Goal: Find specific page/section: Find specific page/section

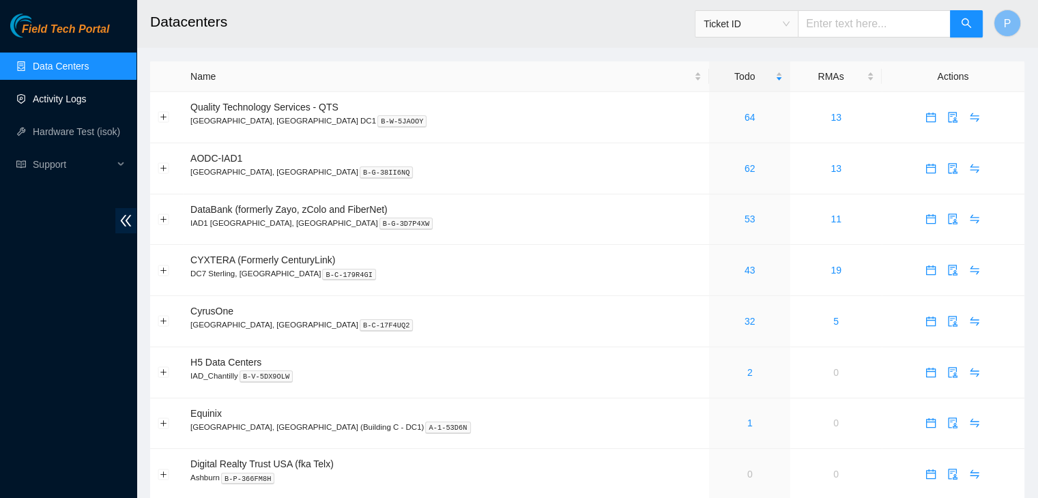
click at [71, 104] on link "Activity Logs" at bounding box center [60, 99] width 54 height 11
